Goal: Navigation & Orientation: Find specific page/section

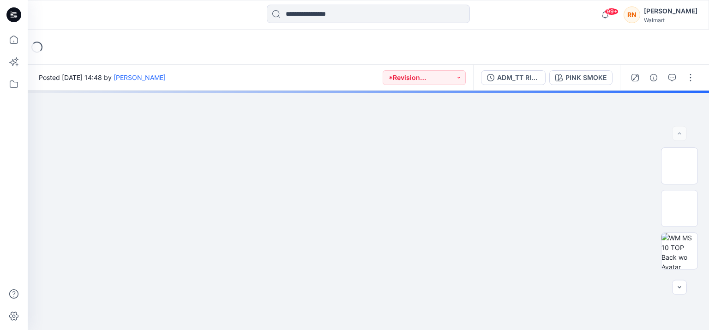
click at [13, 13] on icon at bounding box center [13, 14] width 15 height 15
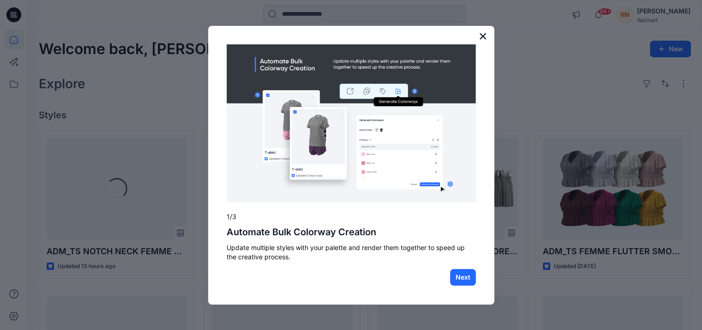
click at [483, 36] on button "×" at bounding box center [483, 36] width 9 height 15
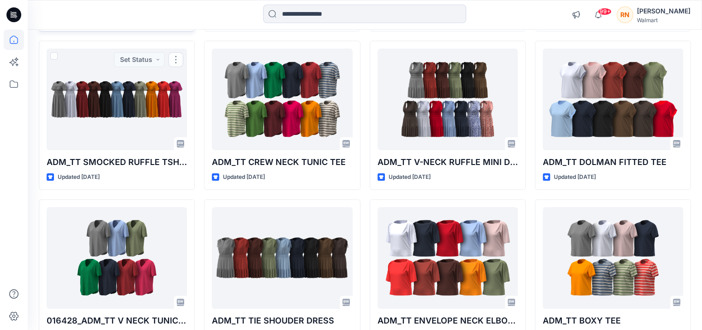
scroll to position [170, 0]
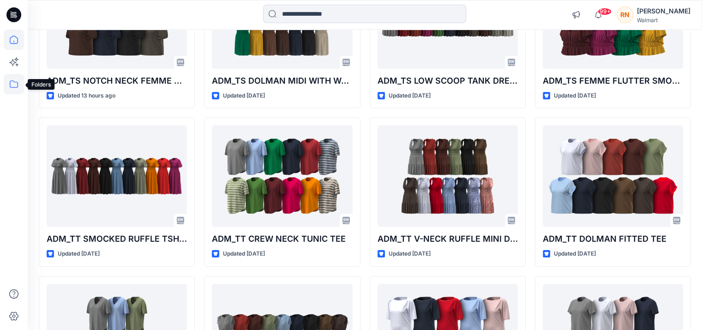
click at [17, 84] on icon at bounding box center [14, 84] width 20 height 20
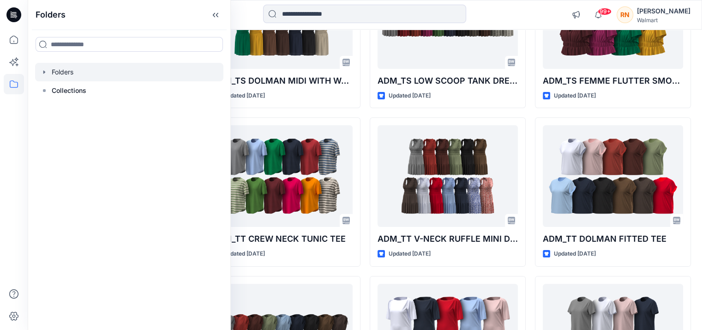
click at [46, 70] on icon "button" at bounding box center [44, 71] width 7 height 7
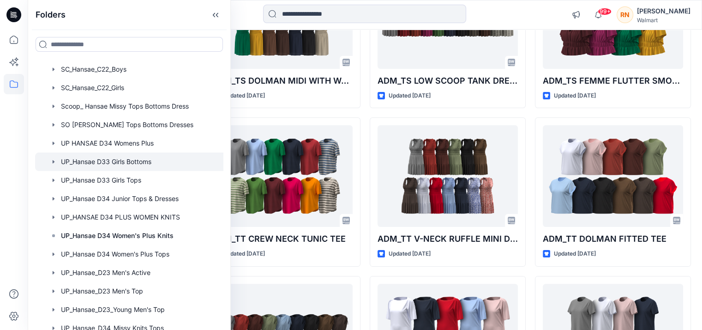
scroll to position [287, 0]
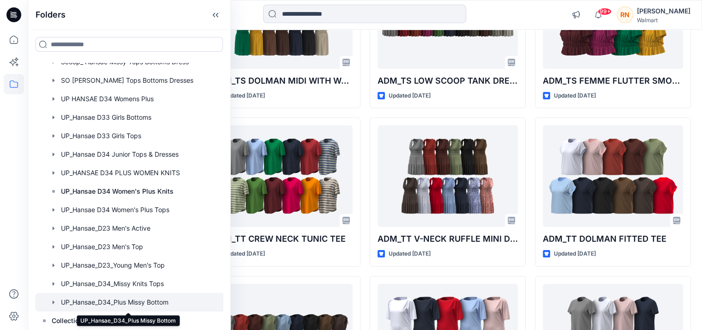
click at [115, 299] on div at bounding box center [137, 302] width 205 height 18
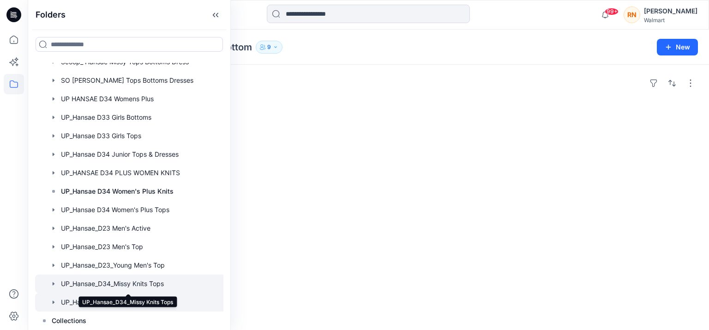
click at [116, 284] on div at bounding box center [137, 283] width 205 height 18
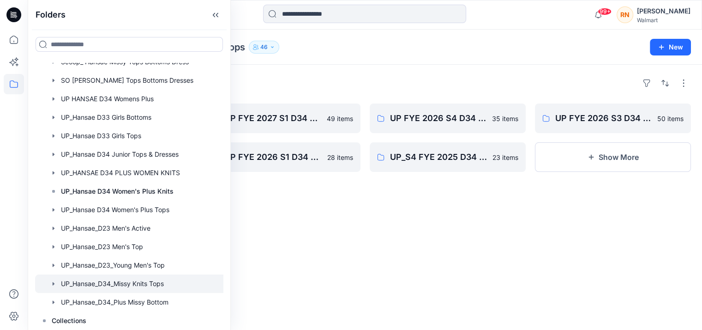
click at [325, 253] on div at bounding box center [282, 281] width 156 height 149
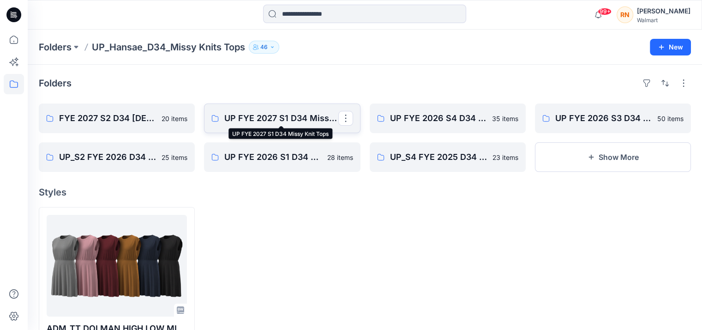
click at [290, 116] on p "UP FYE 2027 S1 D34 Missy Knit Tops" at bounding box center [281, 118] width 114 height 13
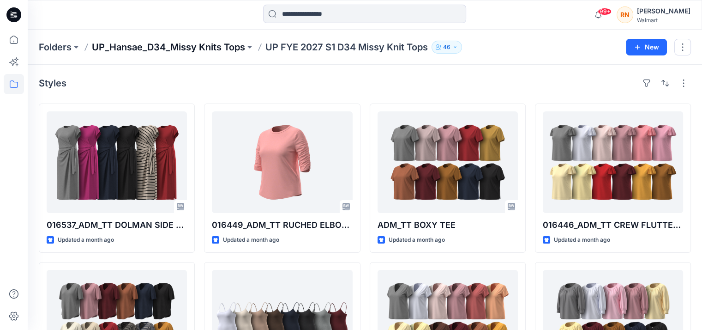
click at [185, 50] on p "UP_Hansae_D34_Missy Knits Tops" at bounding box center [168, 47] width 153 height 13
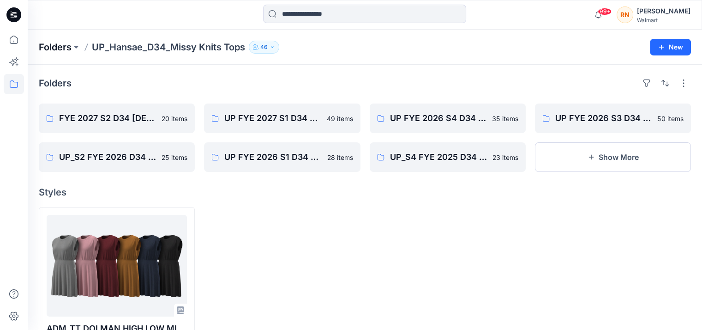
click at [63, 44] on p "Folders" at bounding box center [55, 47] width 33 height 13
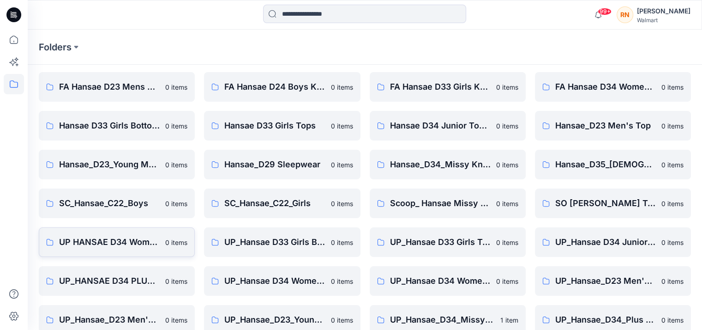
scroll to position [45, 0]
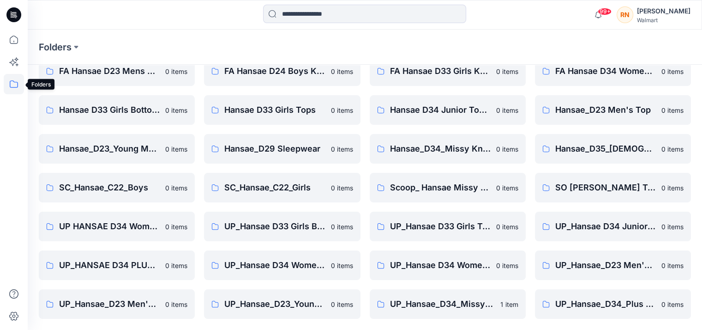
click at [17, 84] on icon at bounding box center [14, 84] width 20 height 20
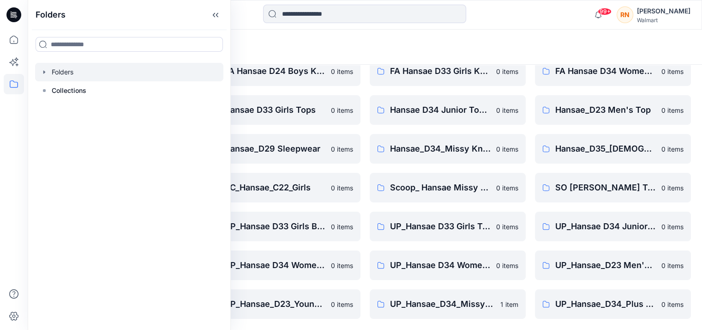
click at [41, 71] on icon "button" at bounding box center [44, 71] width 7 height 7
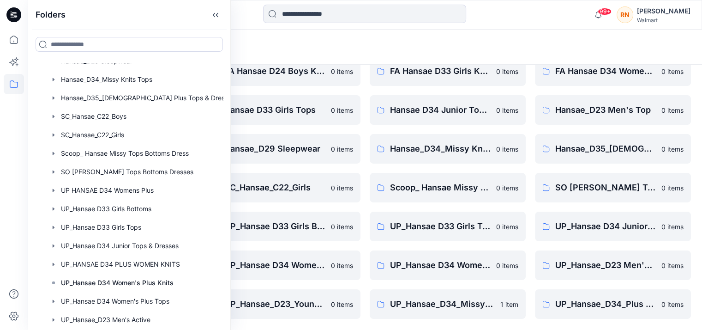
scroll to position [287, 0]
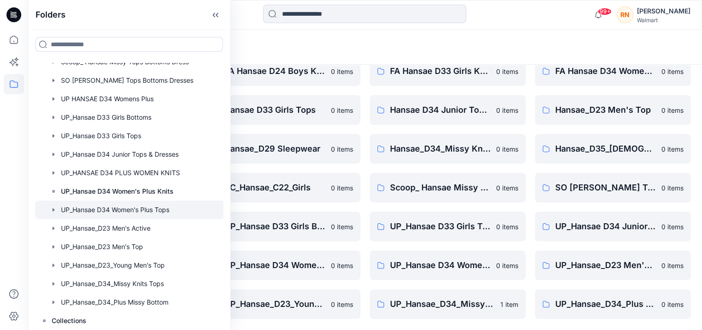
click at [111, 211] on div at bounding box center [137, 209] width 205 height 18
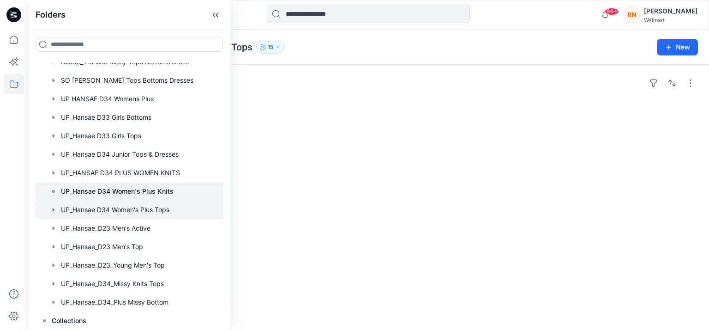
click at [114, 184] on div at bounding box center [137, 191] width 205 height 18
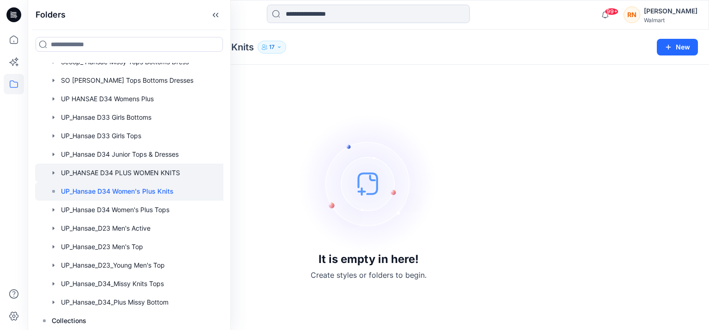
click at [115, 170] on div at bounding box center [137, 172] width 205 height 18
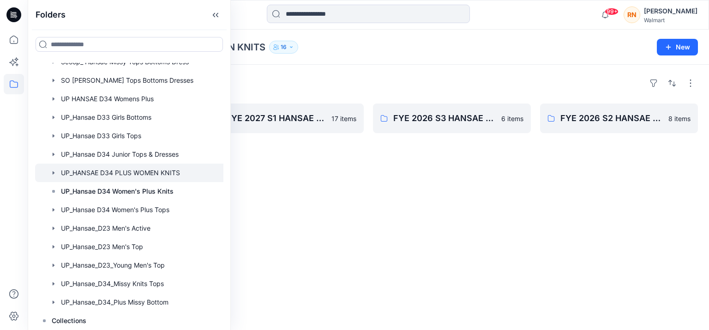
click at [310, 164] on div "FYE 2027 S1 HANSAE PLUS TOPS & DRESSES 17 items" at bounding box center [285, 137] width 158 height 68
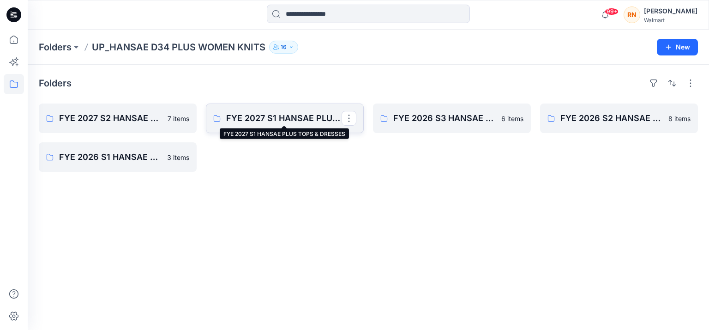
click at [279, 120] on p "FYE 2027 S1 HANSAE PLUS TOPS & DRESSES" at bounding box center [283, 118] width 115 height 13
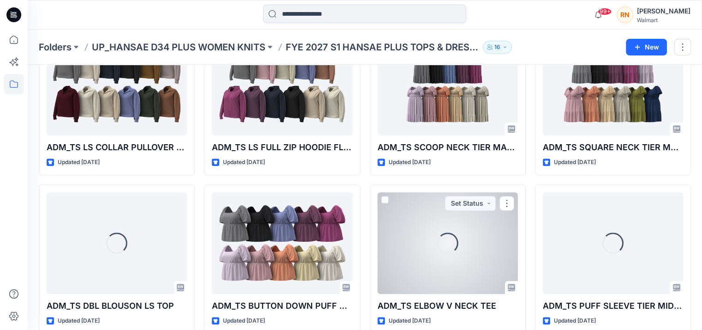
scroll to position [415, 0]
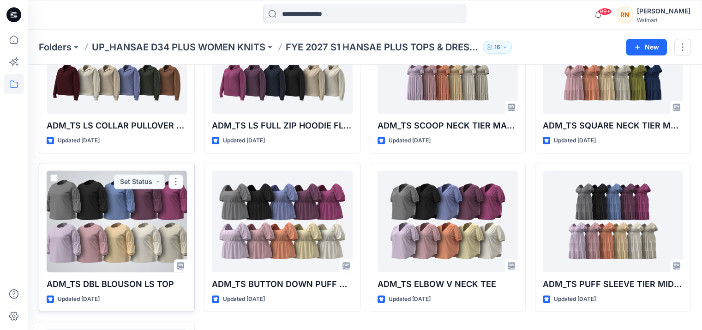
click at [113, 219] on div at bounding box center [117, 221] width 140 height 102
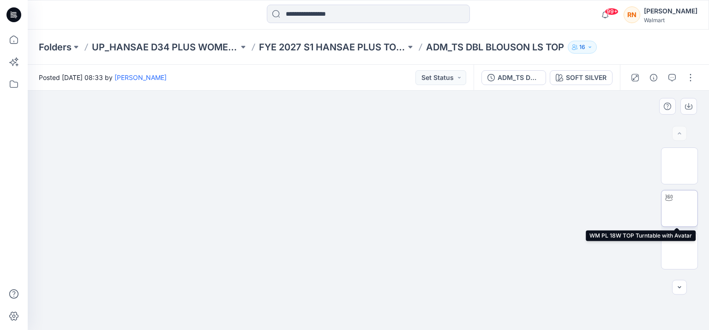
click at [679, 208] on img at bounding box center [679, 208] width 0 height 0
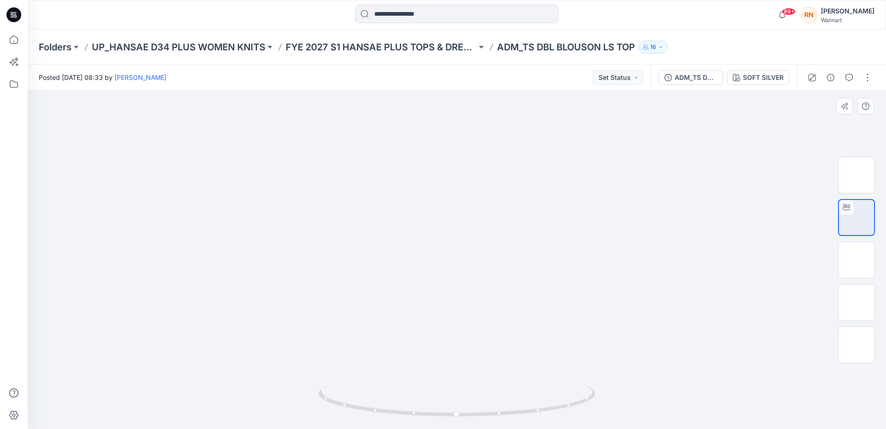
drag, startPoint x: 597, startPoint y: 235, endPoint x: 595, endPoint y: 259, distance: 24.1
click at [708, 255] on div at bounding box center [457, 259] width 858 height 338
drag, startPoint x: 461, startPoint y: 414, endPoint x: 562, endPoint y: 405, distance: 101.9
click at [562, 329] on icon at bounding box center [457, 401] width 279 height 35
click at [702, 294] on div at bounding box center [457, 259] width 858 height 338
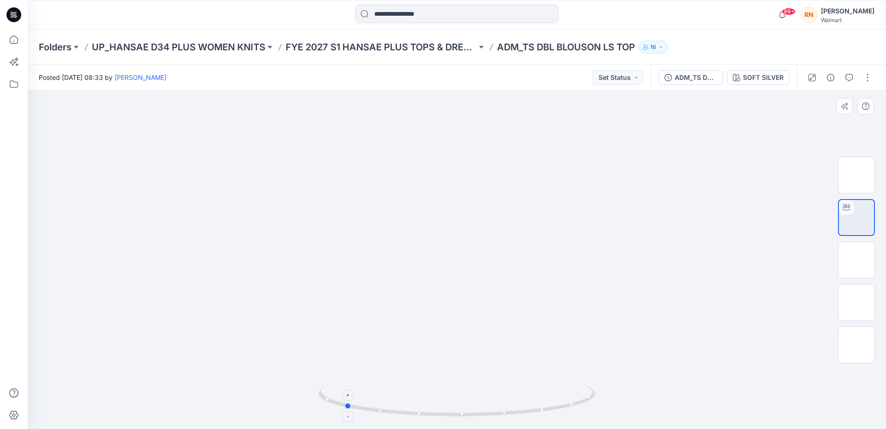
drag, startPoint x: 444, startPoint y: 416, endPoint x: 506, endPoint y: 411, distance: 62.9
click at [506, 329] on icon at bounding box center [457, 401] width 279 height 35
